Goal: Find specific page/section: Find specific page/section

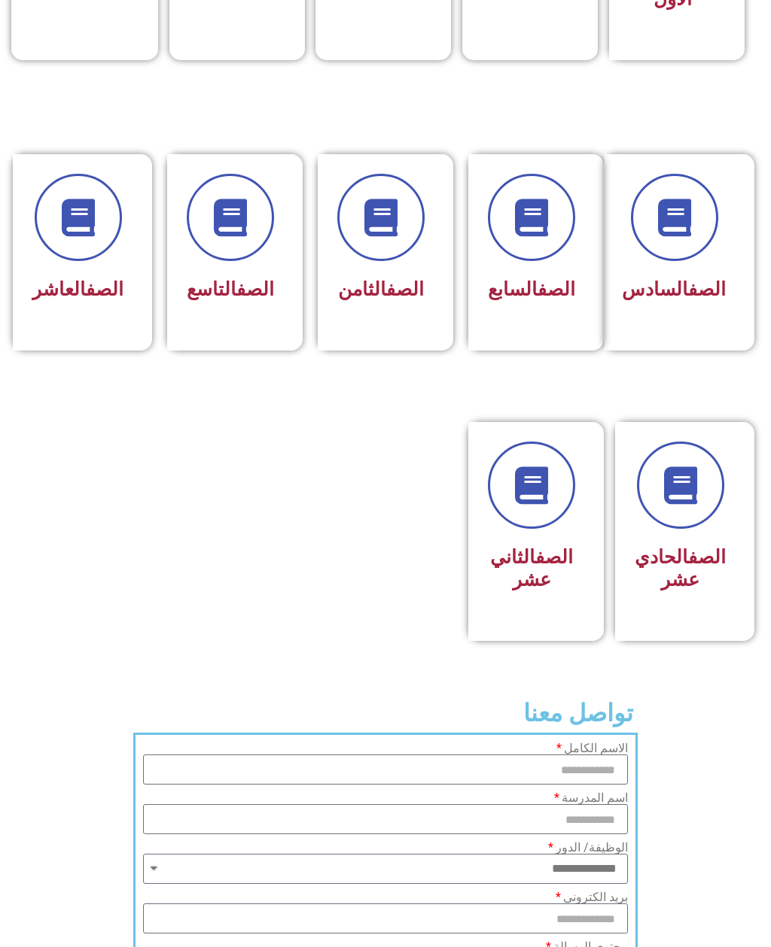
scroll to position [621, 0]
click at [688, 568] on link "الصف" at bounding box center [707, 557] width 38 height 22
click at [685, 506] on icon at bounding box center [679, 485] width 41 height 41
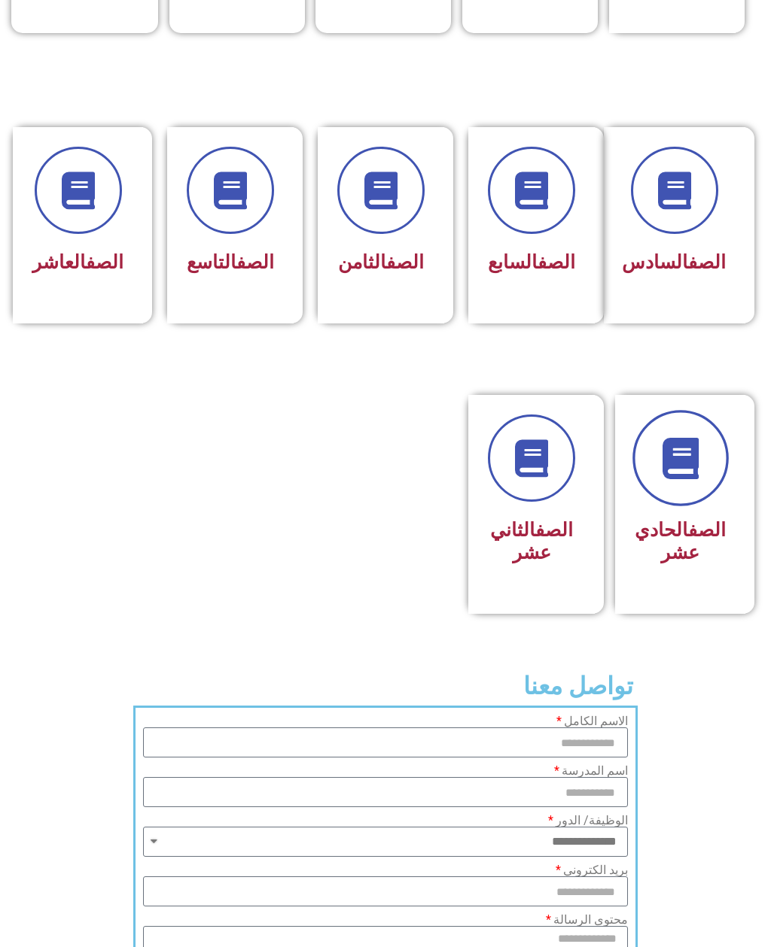
scroll to position [654, 0]
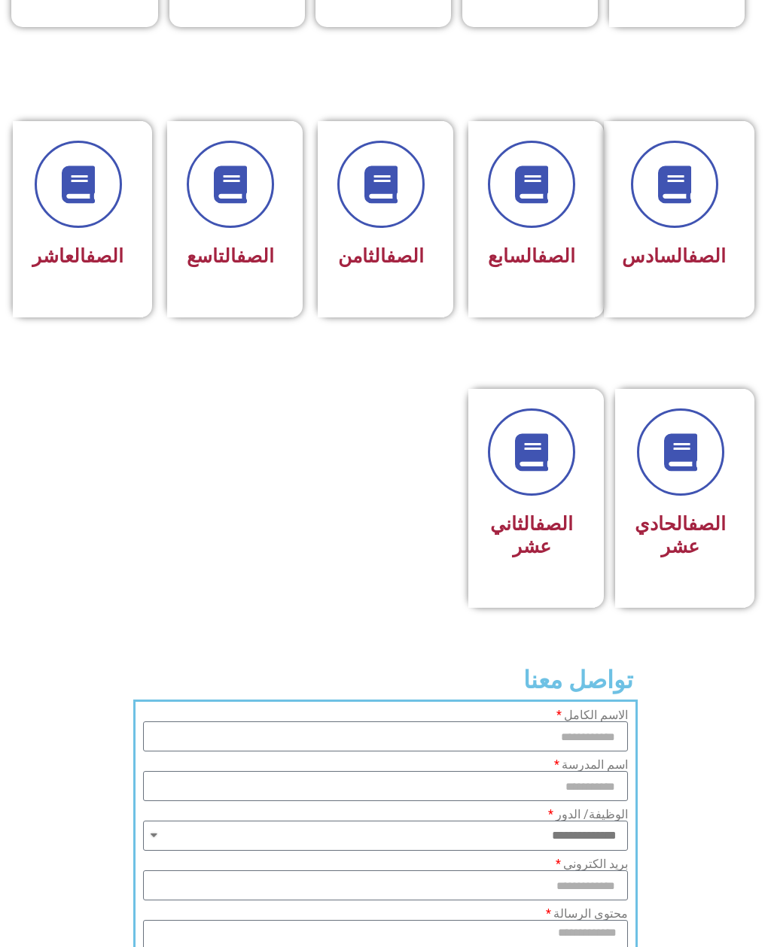
click at [696, 535] on link "الصف" at bounding box center [707, 524] width 38 height 22
click at [694, 471] on icon at bounding box center [679, 452] width 41 height 41
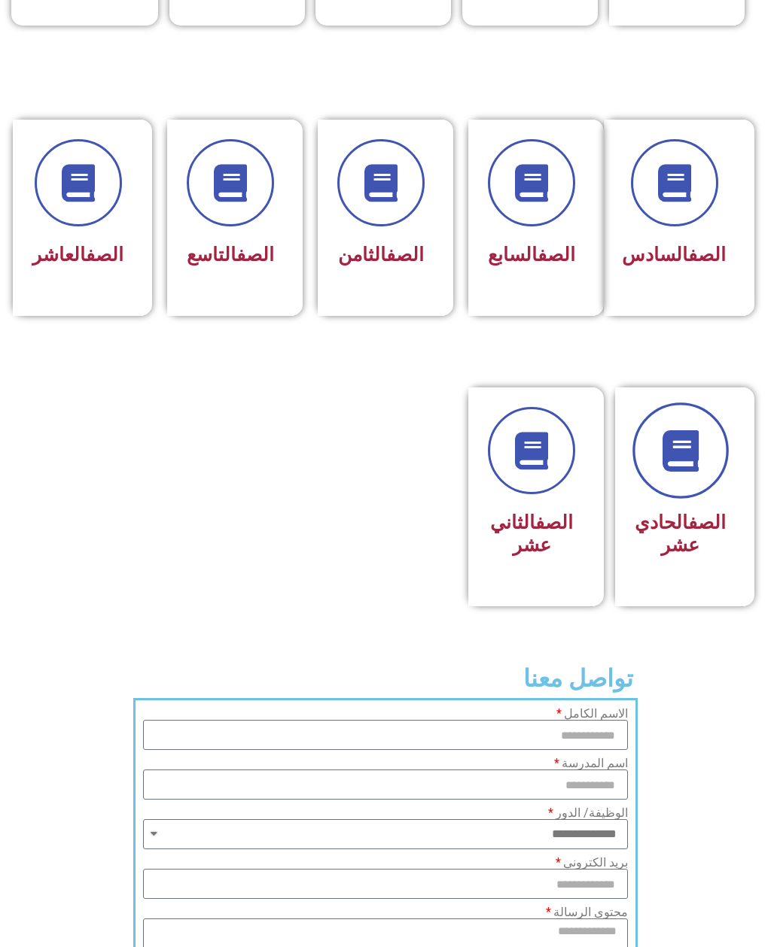
scroll to position [655, 0]
click at [527, 557] on h3 "الصف الثاني عشر" at bounding box center [531, 534] width 87 height 45
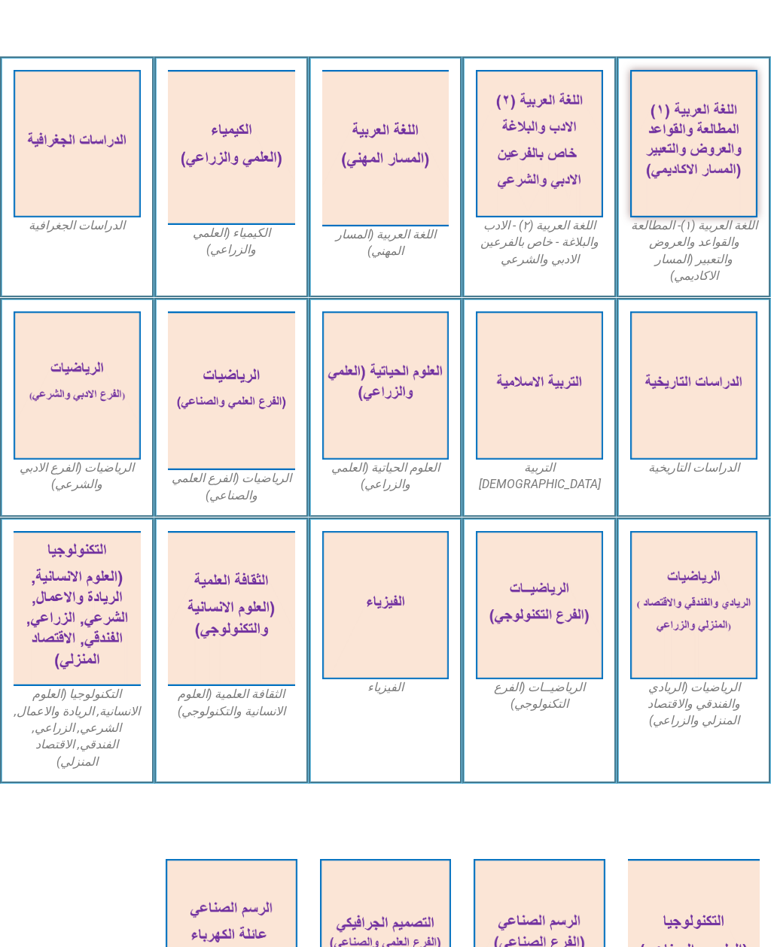
scroll to position [557, 0]
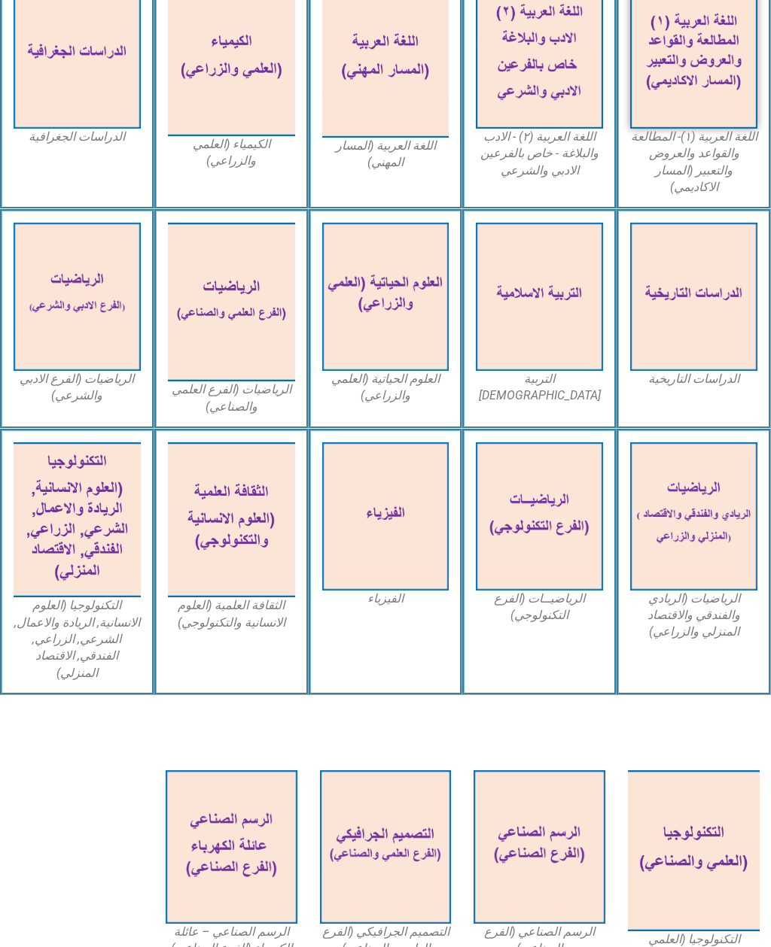
click at [233, 527] on img at bounding box center [231, 519] width 127 height 155
click at [251, 537] on img at bounding box center [231, 519] width 127 height 155
click at [250, 476] on img at bounding box center [231, 519] width 127 height 155
click at [386, 632] on div "الفيزياء" at bounding box center [386, 562] width 154 height 266
click at [239, 556] on img at bounding box center [231, 519] width 127 height 155
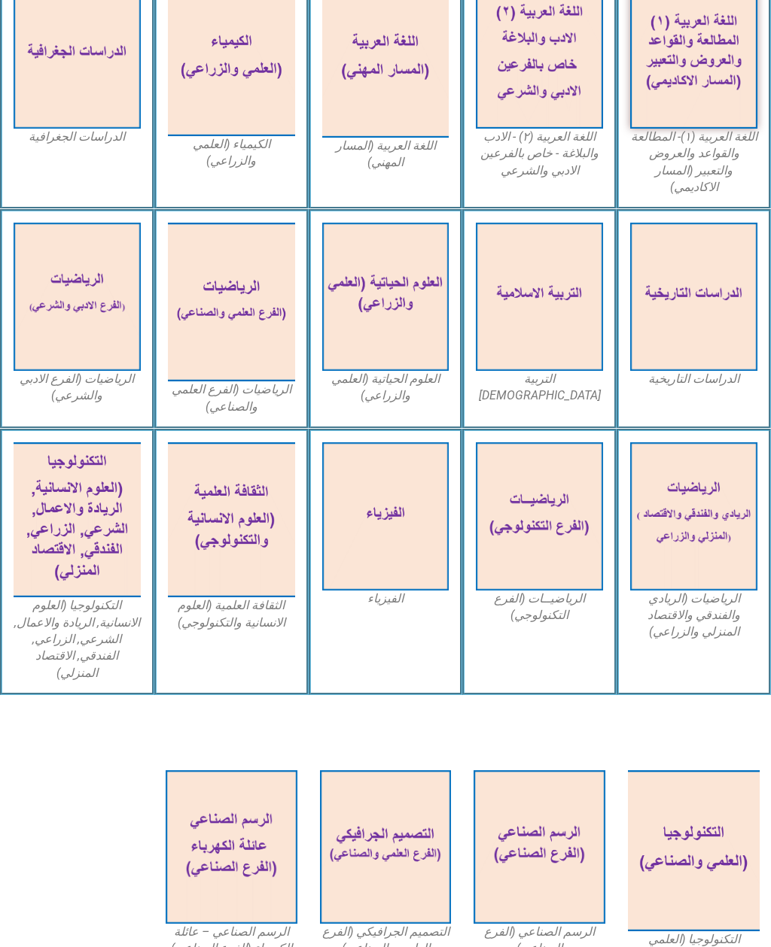
click at [248, 610] on figcaption "الثقافة العلمية (العلوم الانسانية والتكنولوجي)" at bounding box center [231, 614] width 127 height 34
click at [241, 603] on figcaption "الثقافة العلمية (العلوم الانسانية والتكنولوجي)" at bounding box center [231, 614] width 127 height 34
click at [262, 529] on img at bounding box center [231, 519] width 127 height 155
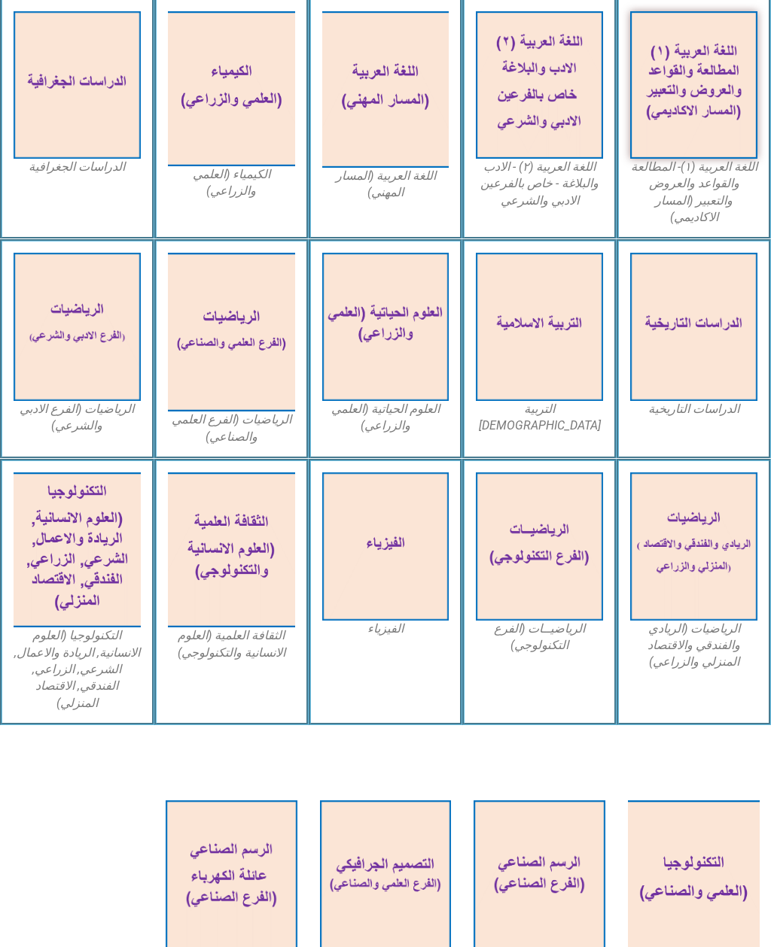
click at [235, 532] on img at bounding box center [231, 550] width 127 height 155
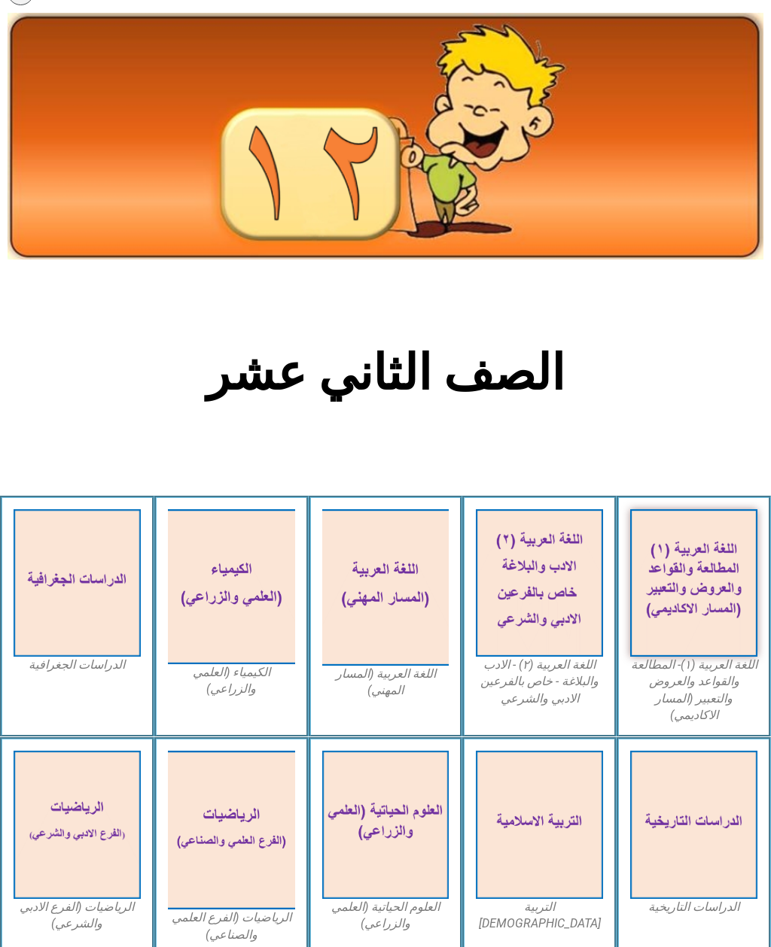
scroll to position [0, 0]
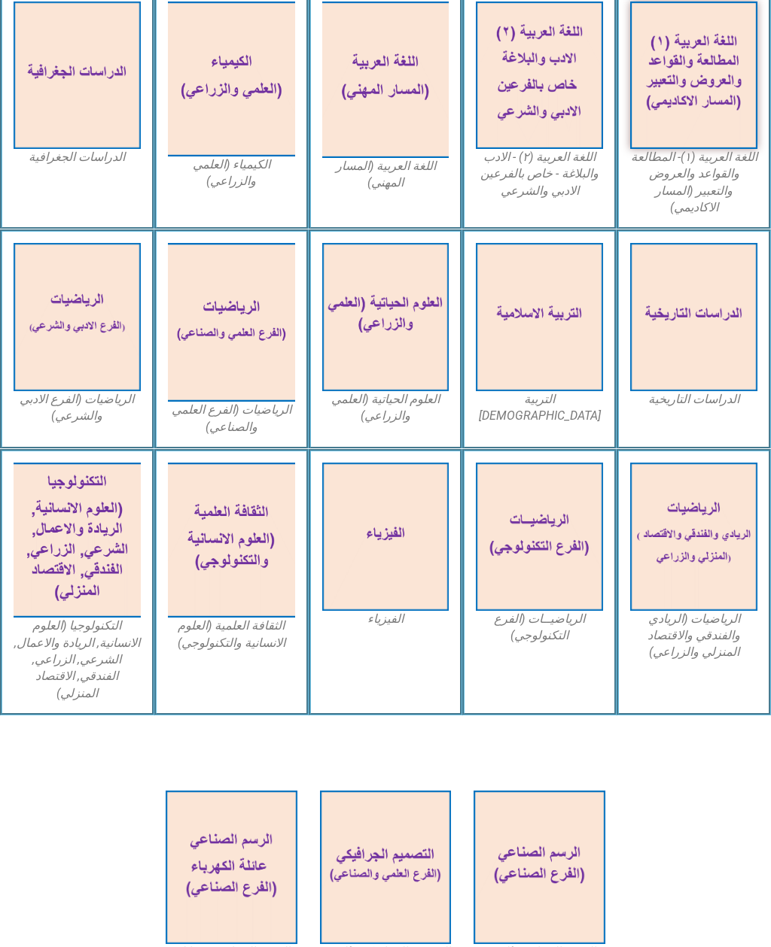
scroll to position [557, 0]
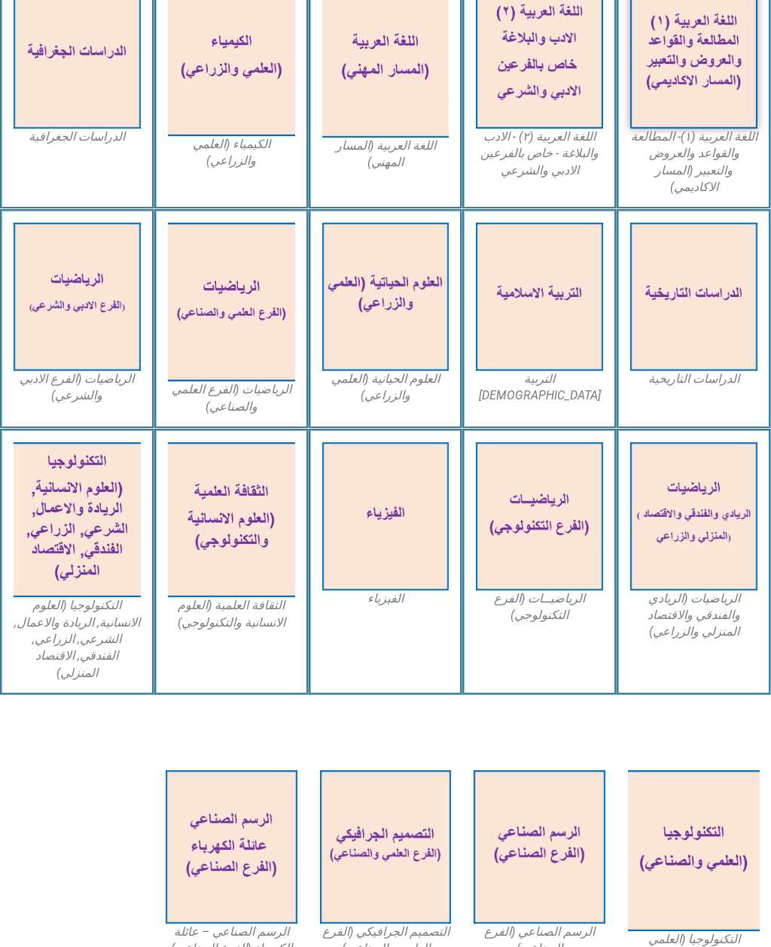
click at [394, 509] on img at bounding box center [385, 515] width 127 height 147
click at [248, 558] on img at bounding box center [231, 519] width 127 height 155
click at [87, 524] on img at bounding box center [77, 519] width 127 height 155
click at [229, 296] on img at bounding box center [231, 302] width 127 height 159
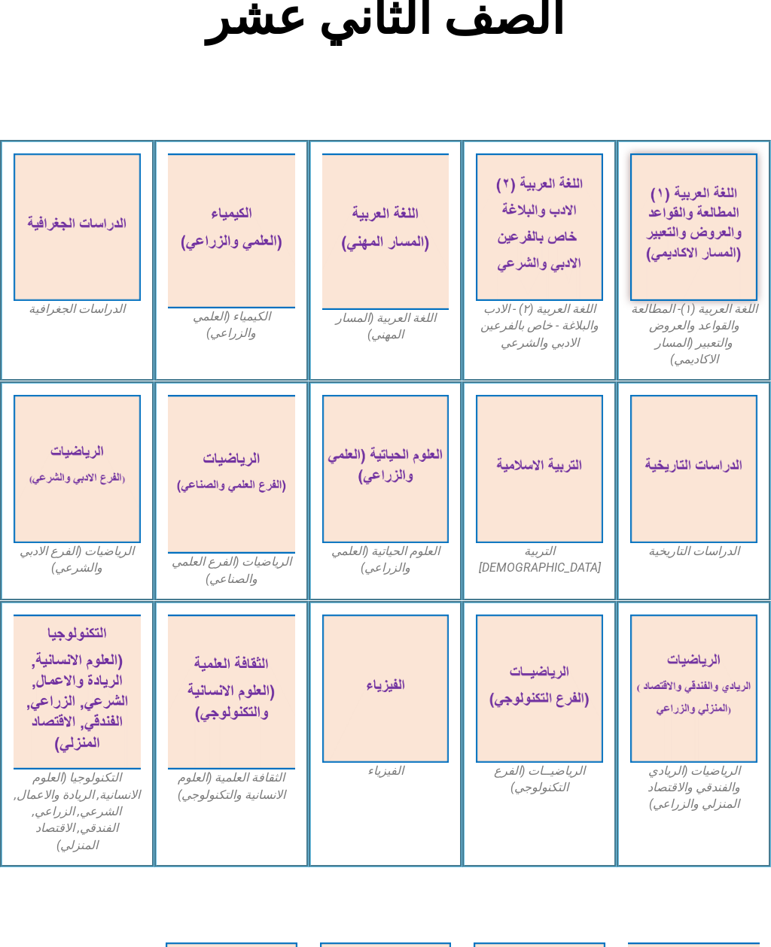
scroll to position [0, 0]
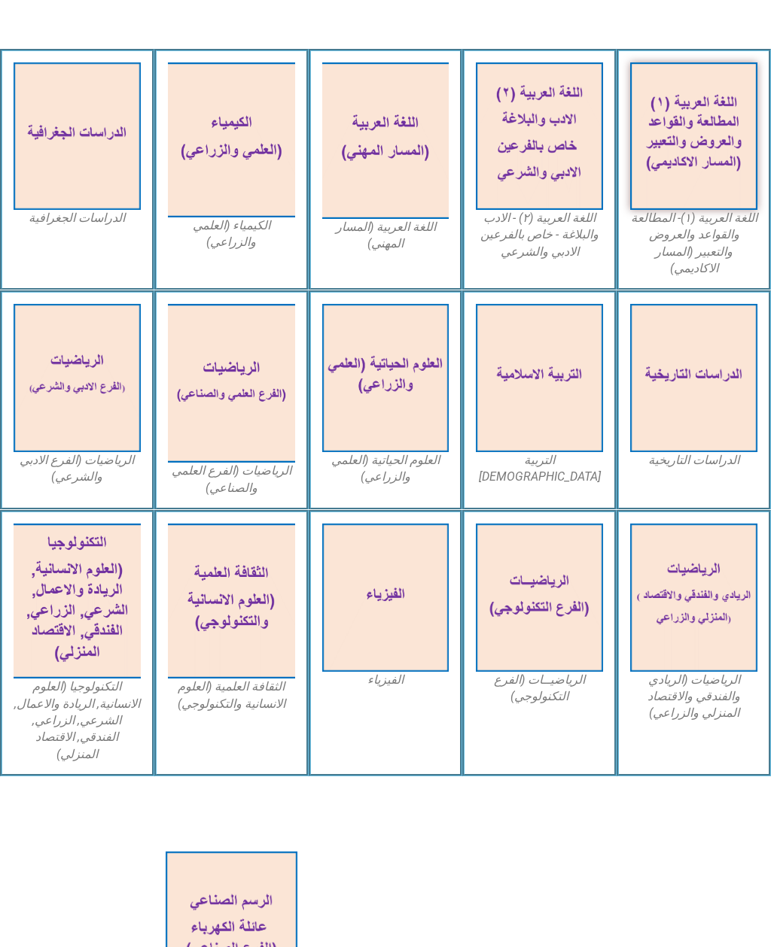
scroll to position [476, 0]
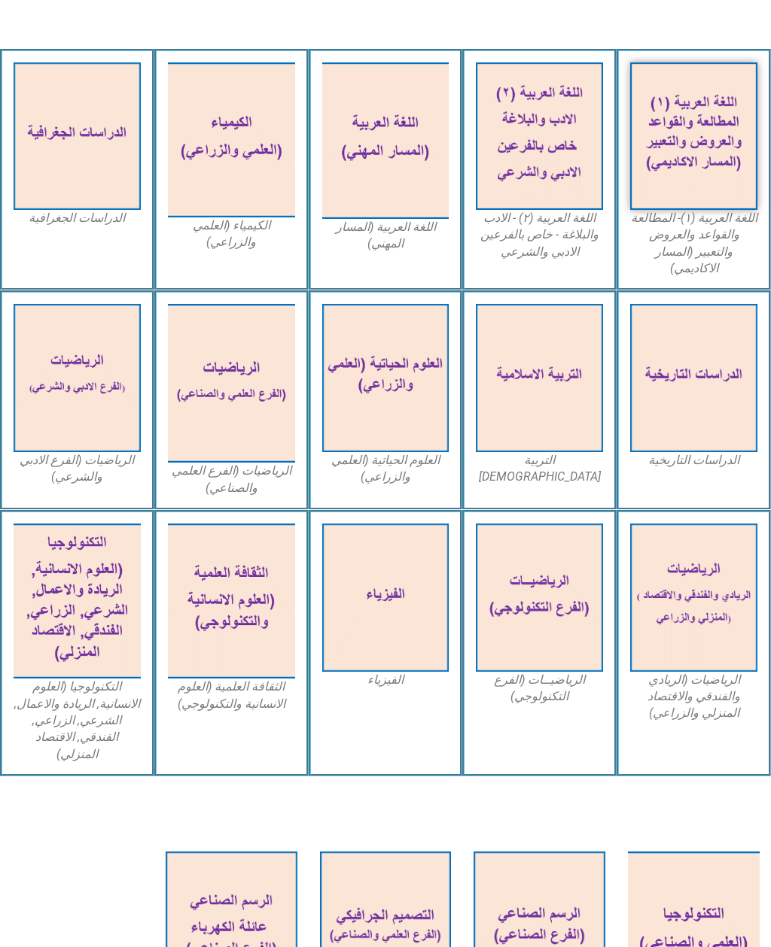
click at [243, 571] on img at bounding box center [231, 601] width 127 height 155
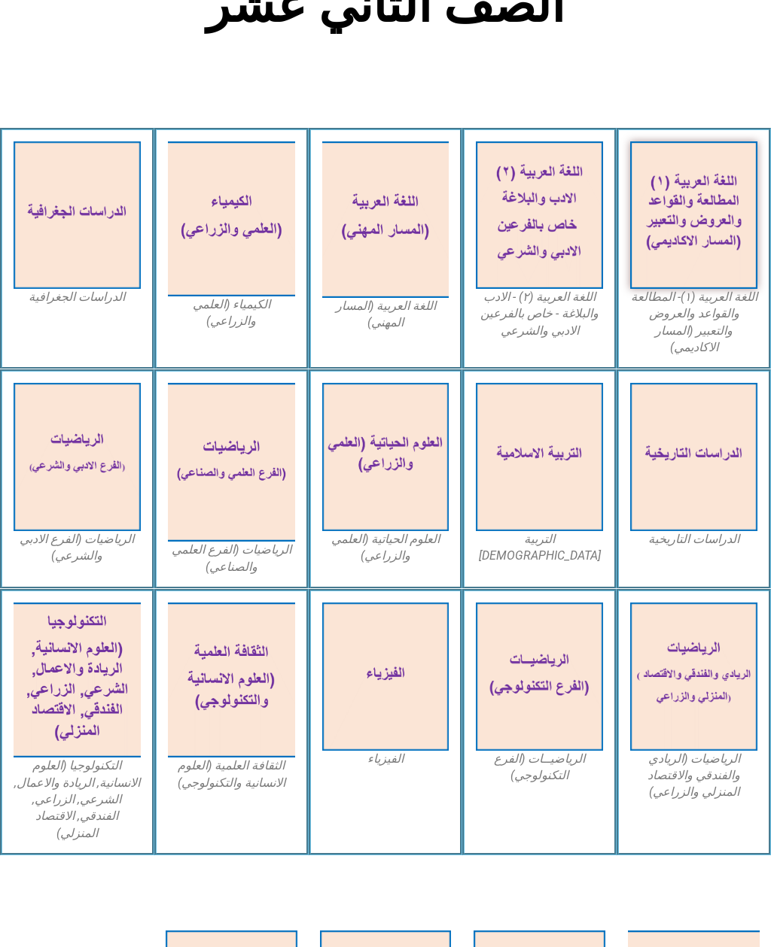
scroll to position [396, 0]
click at [230, 697] on img at bounding box center [231, 680] width 127 height 155
click at [257, 758] on figcaption "الثقافة العلمية (العلوم الانسانية والتكنولوجي)" at bounding box center [231, 775] width 127 height 34
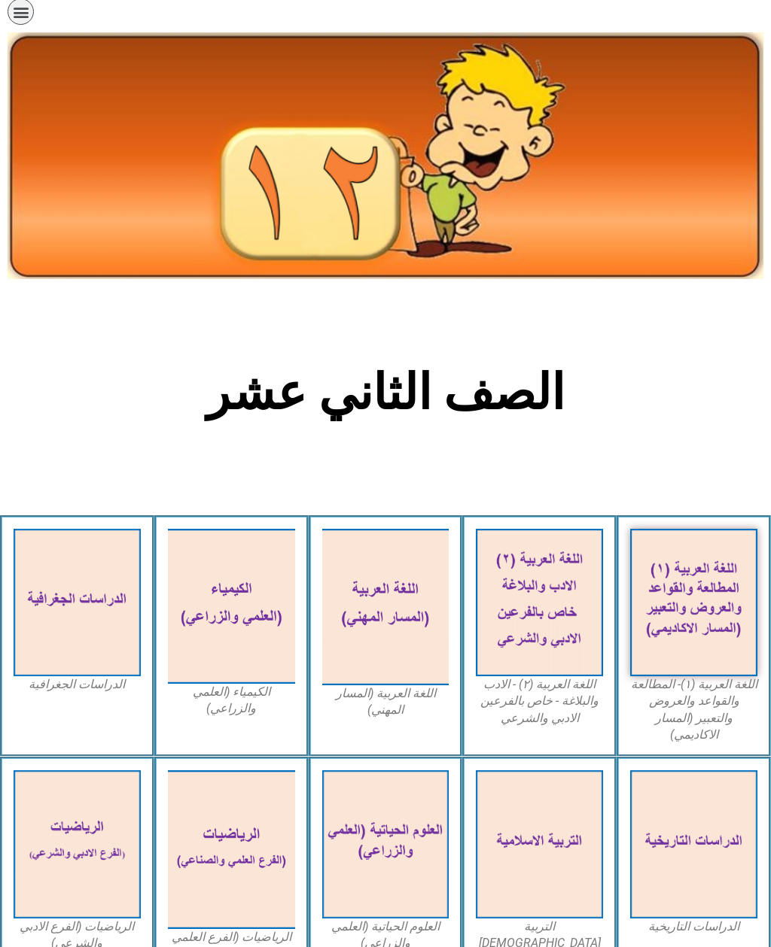
scroll to position [0, 0]
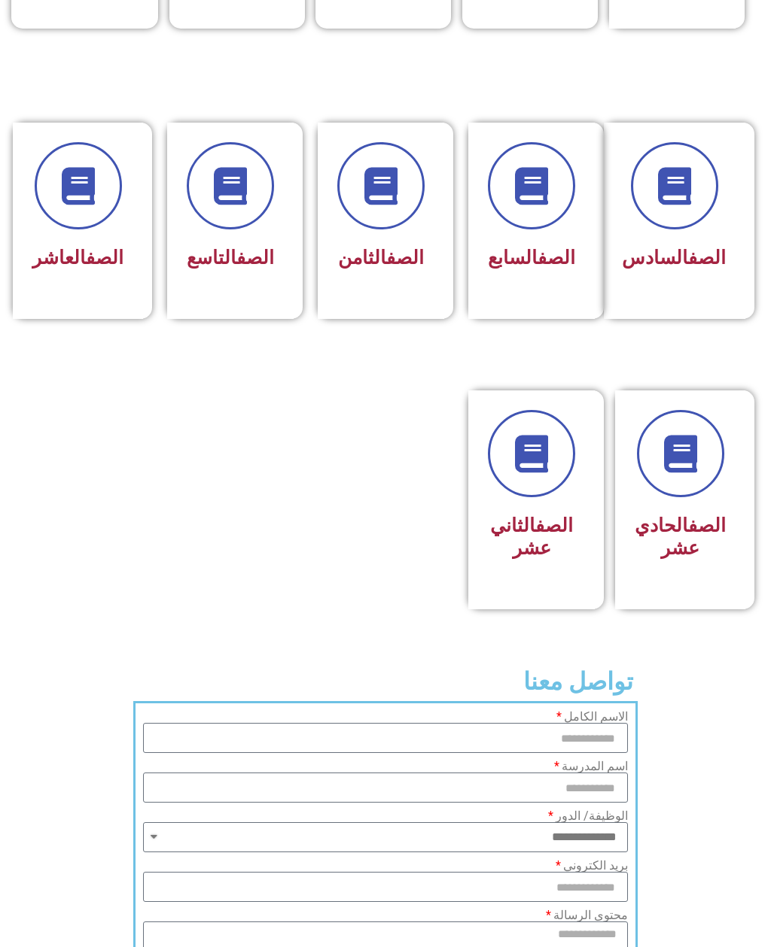
scroll to position [674, 0]
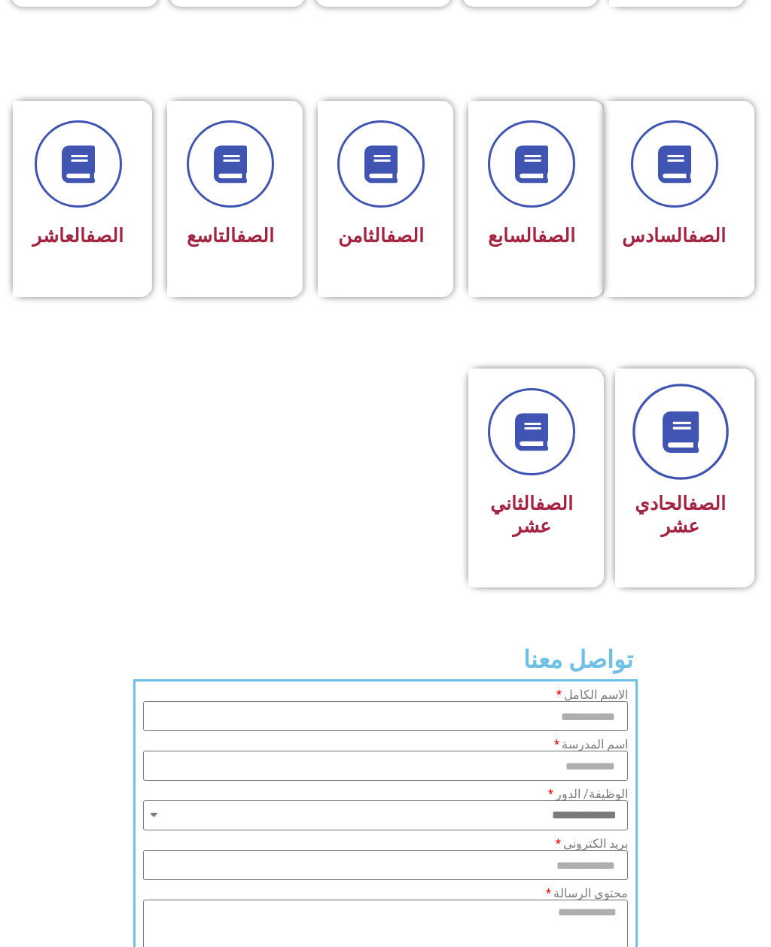
click at [692, 479] on link at bounding box center [680, 432] width 96 height 96
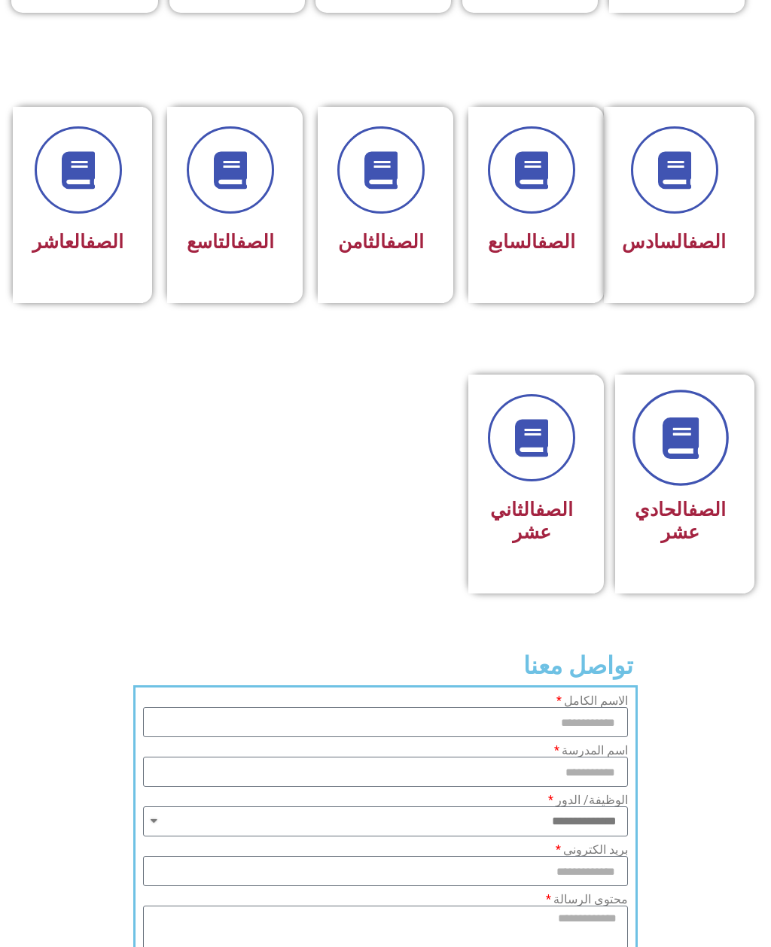
scroll to position [655, 0]
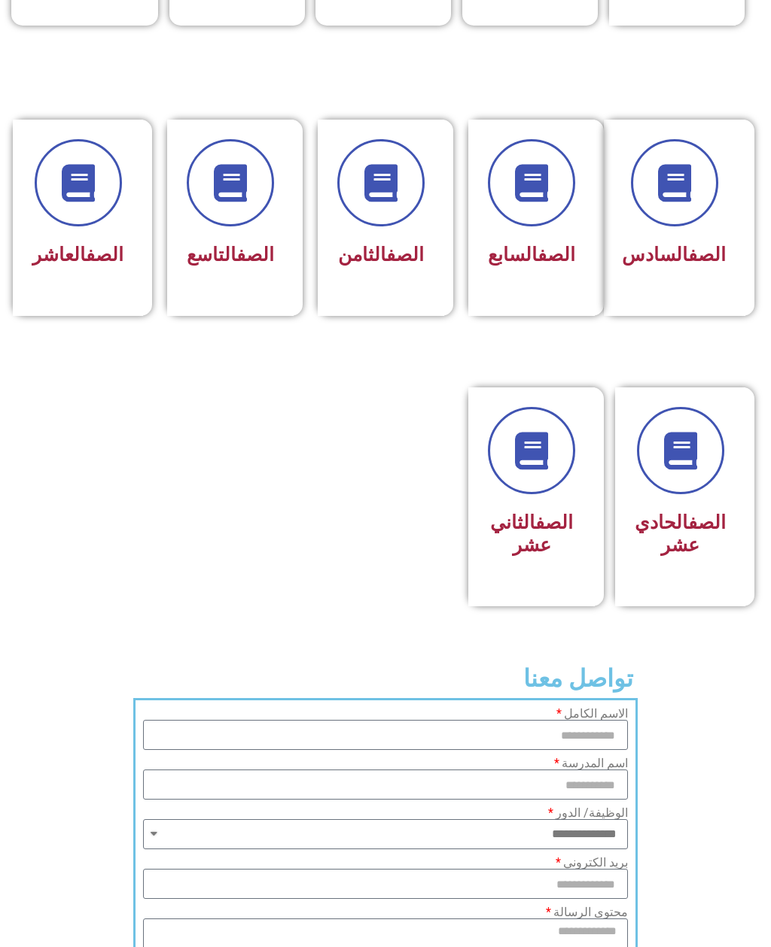
click at [550, 266] on span "الصف السابع" at bounding box center [531, 255] width 87 height 22
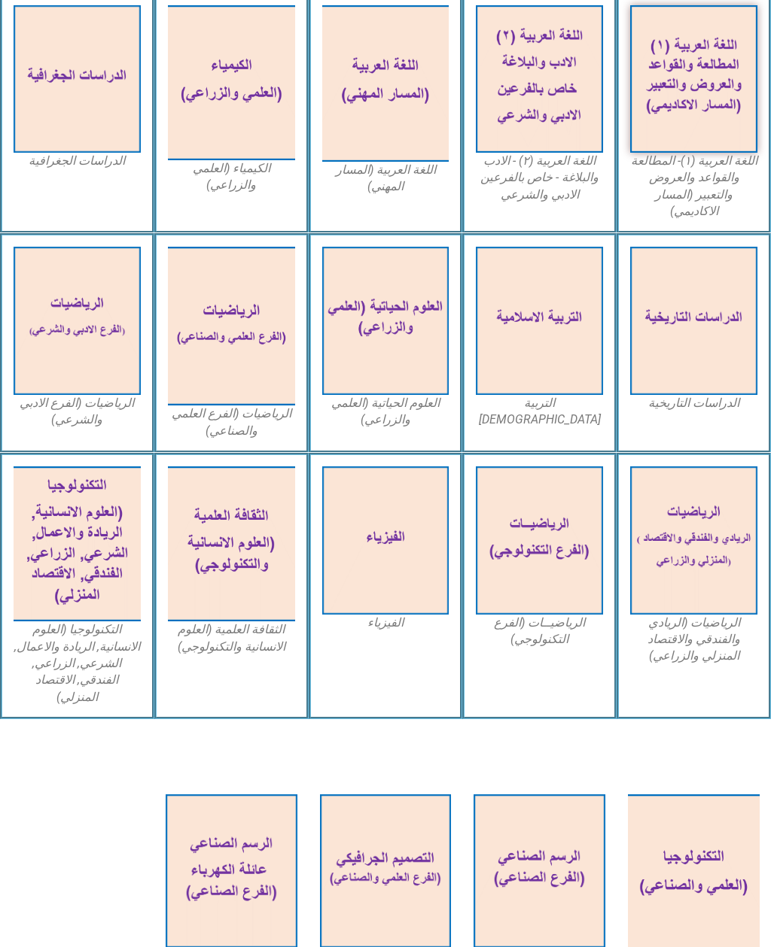
scroll to position [557, 0]
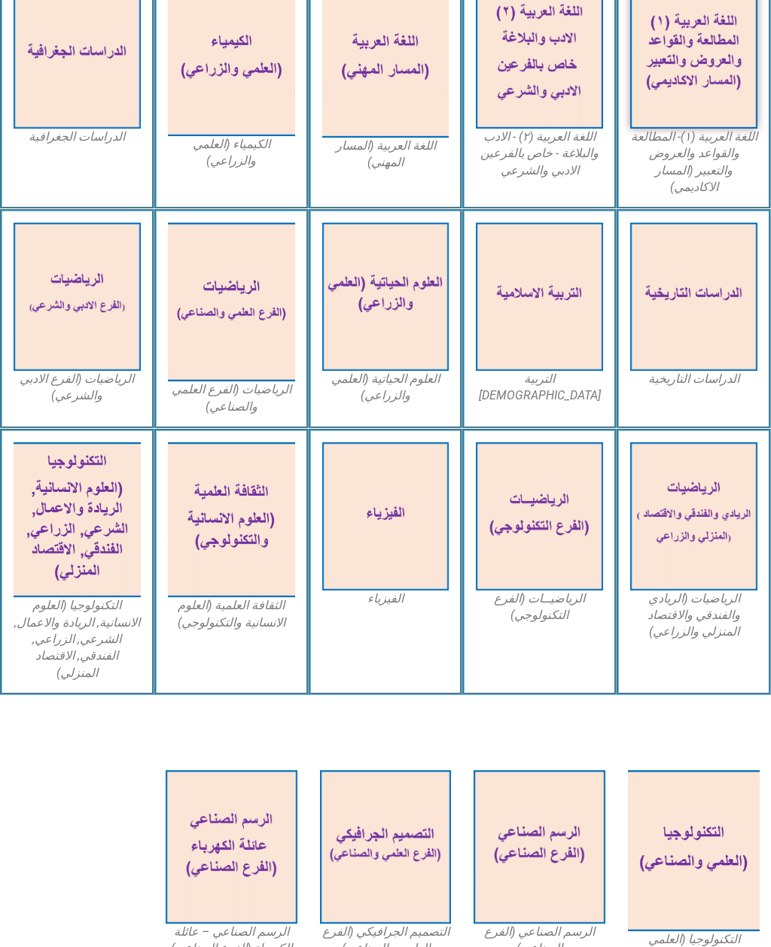
click at [224, 521] on img at bounding box center [231, 519] width 127 height 155
click at [238, 598] on figcaption "الثقافة العلمية (العلوم الانسانية والتكنولوجي)" at bounding box center [231, 614] width 127 height 34
click at [238, 597] on figcaption "الثقافة العلمية (العلوم الانسانية والتكنولوجي)" at bounding box center [231, 614] width 127 height 34
click at [614, 670] on div "الصف الثاني عشر اللغة العربية (١)- المطالعة والقواعد والعروض والتعبير (المسار ا…" at bounding box center [385, 260] width 771 height 1431
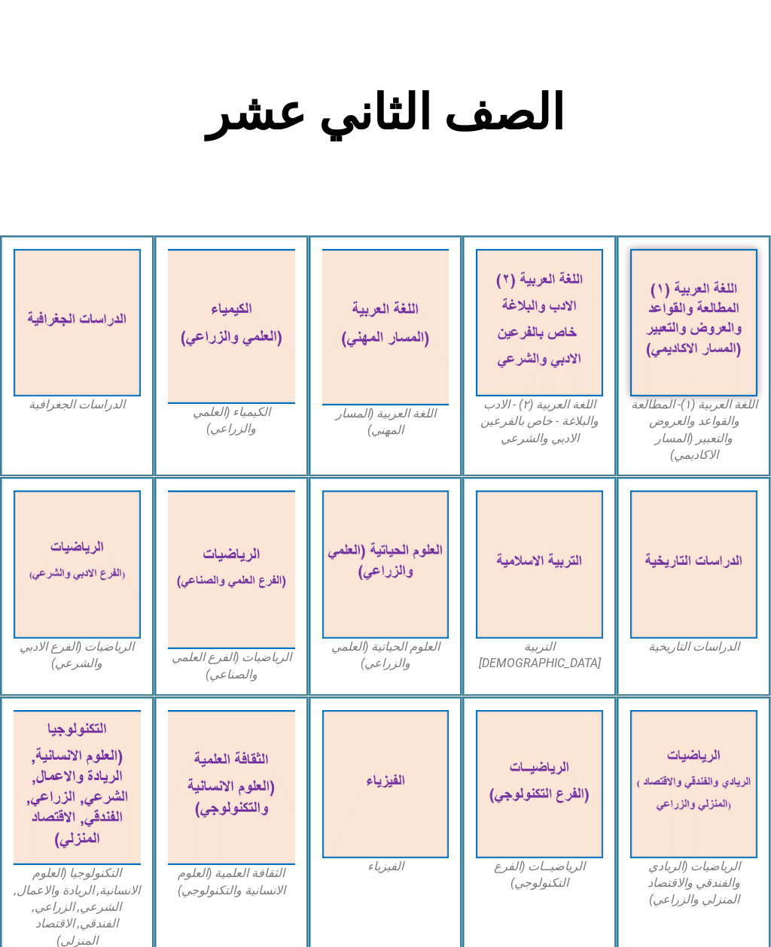
scroll to position [278, 0]
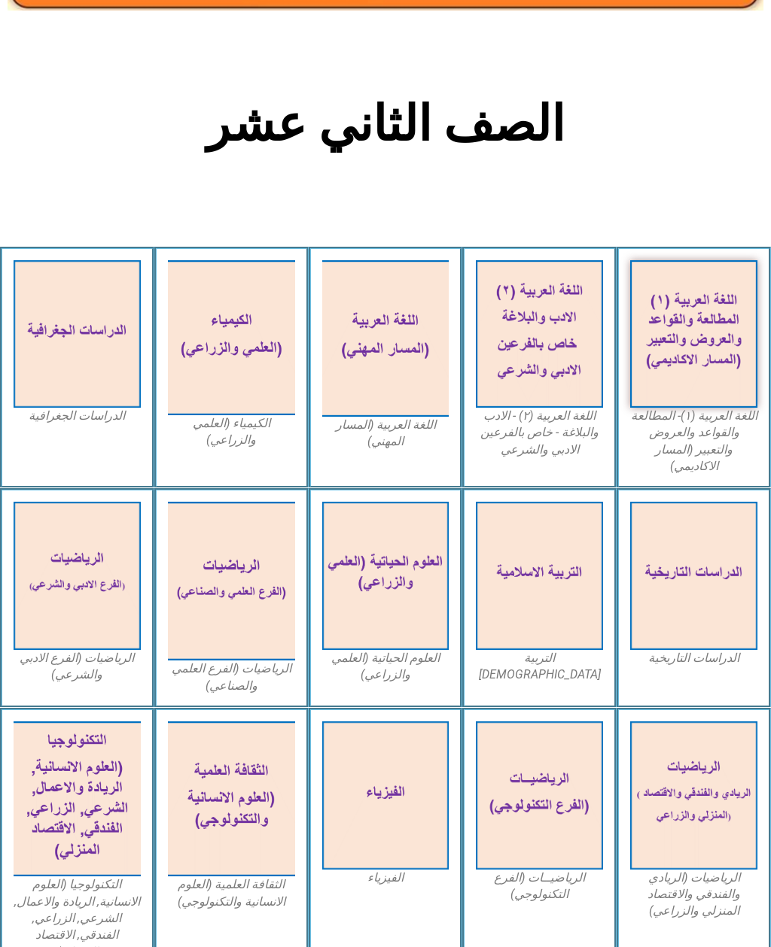
click at [248, 335] on img at bounding box center [231, 337] width 127 height 155
click at [236, 331] on img at bounding box center [231, 337] width 127 height 155
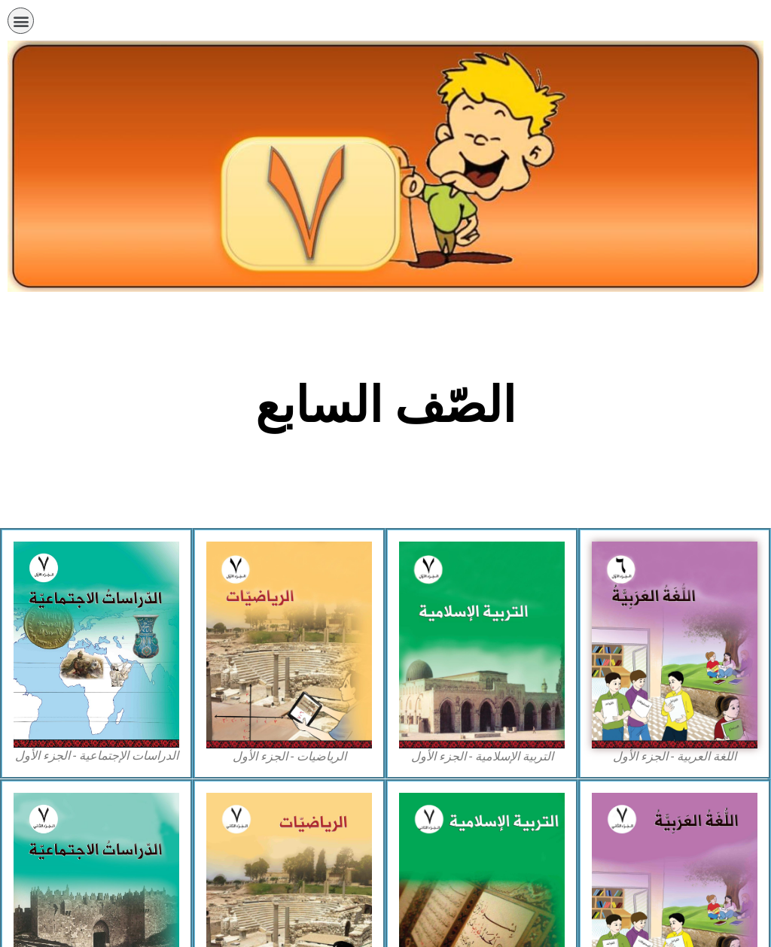
click at [498, 645] on img at bounding box center [482, 645] width 166 height 207
click at [683, 640] on img at bounding box center [674, 645] width 166 height 207
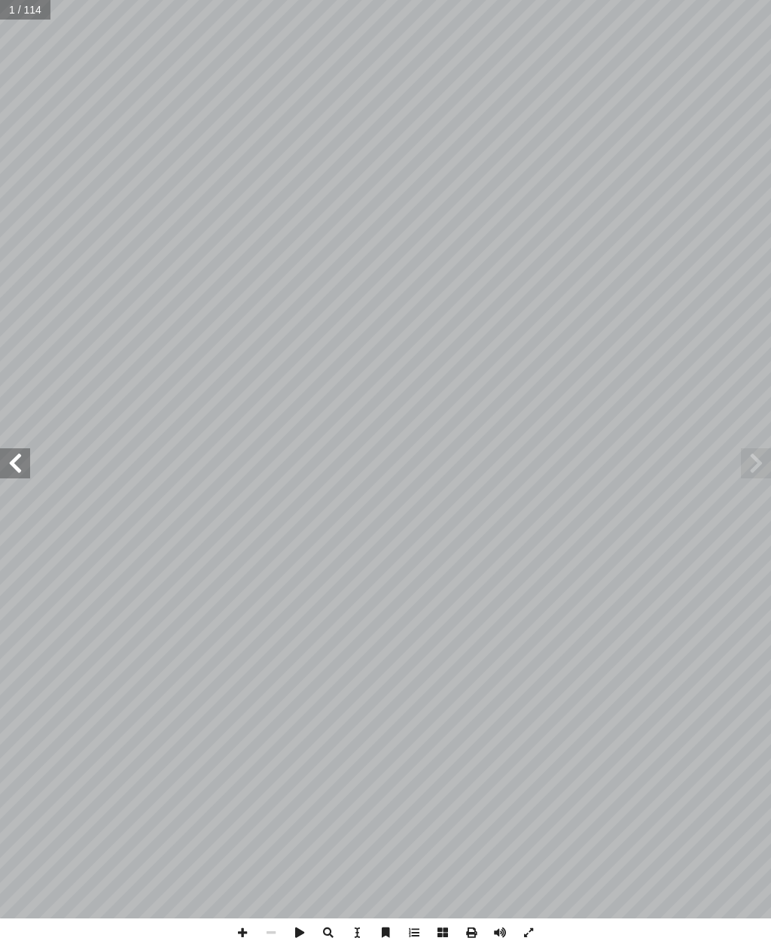
click at [10, 451] on span at bounding box center [15, 463] width 30 height 30
